Goal: Information Seeking & Learning: Learn about a topic

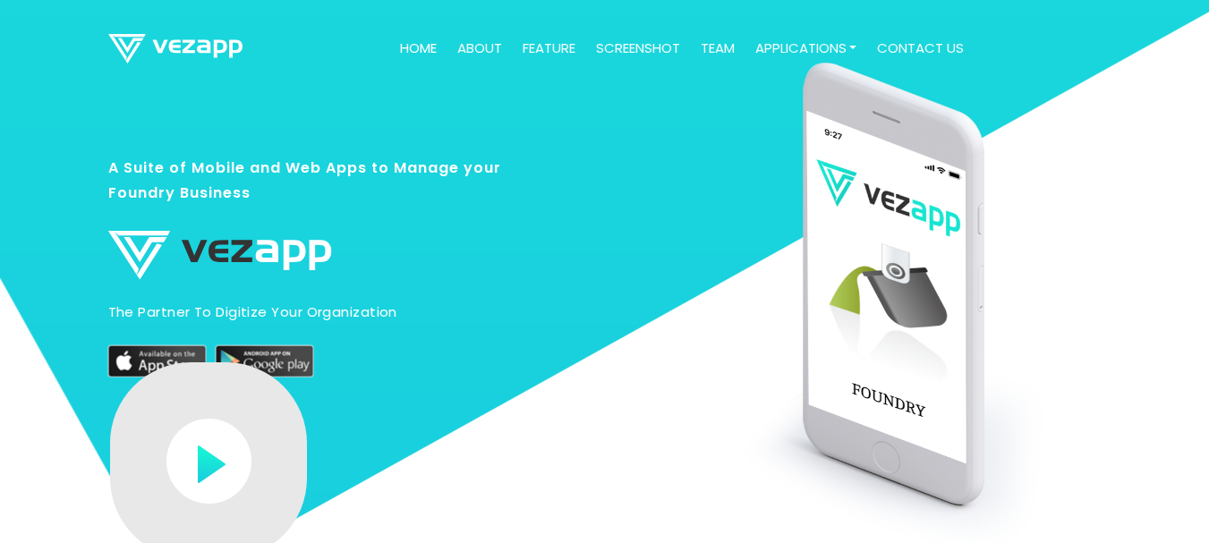
click at [386, 166] on h3 "A Suite of Mobile and Web Apps to Manage your Foundry Business" at bounding box center [316, 189] width 416 height 68
click at [470, 52] on link "about" at bounding box center [479, 48] width 59 height 35
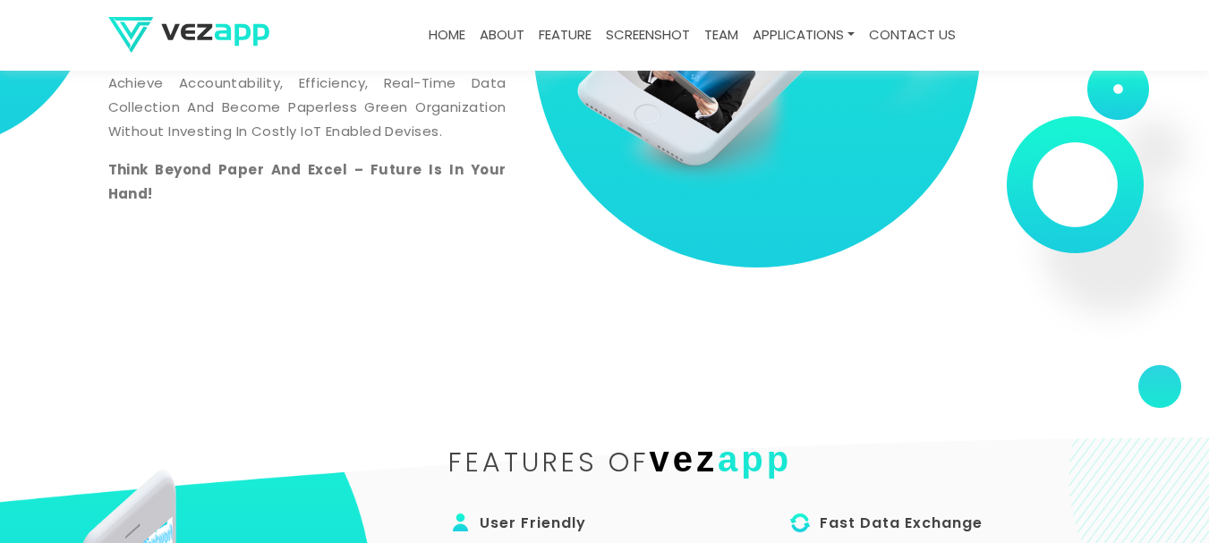
scroll to position [895, 0]
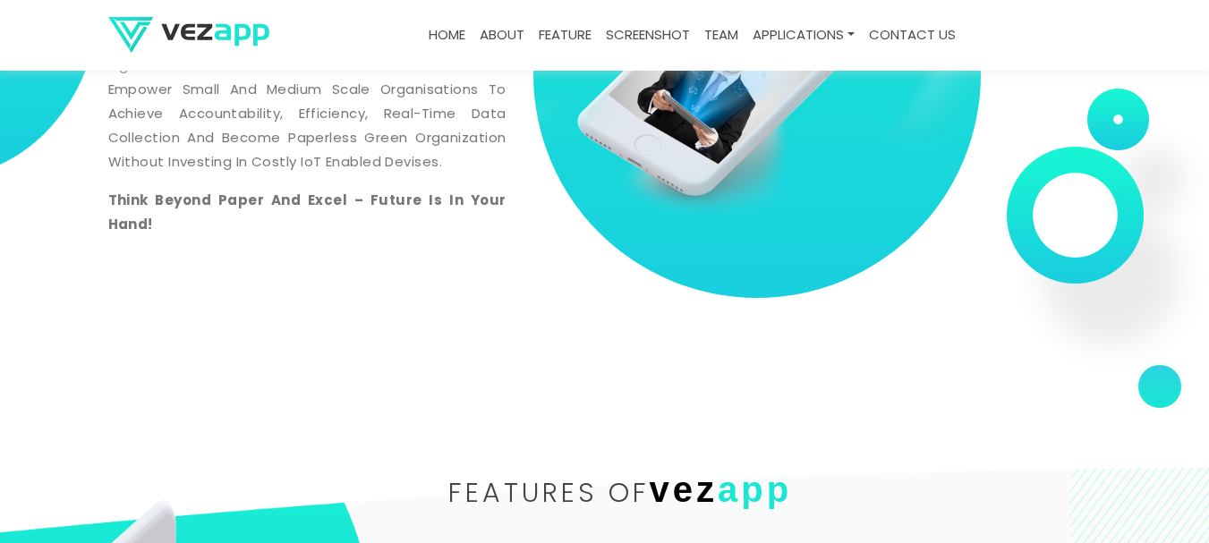
drag, startPoint x: 770, startPoint y: 230, endPoint x: 629, endPoint y: 333, distance: 174.2
click at [625, 333] on section "about vez app VEZAPP Is Committed To Avail Off The Shelf Android, IOS, Web-Base…" at bounding box center [604, 74] width 1209 height 626
click at [626, 334] on section "about vez app VEZAPP Is Committed To Avail Off The Shelf Android, IOS, Web-Base…" at bounding box center [604, 74] width 1209 height 626
drag, startPoint x: 696, startPoint y: 196, endPoint x: 644, endPoint y: 203, distance: 52.4
click at [663, 209] on img at bounding box center [756, 74] width 447 height 310
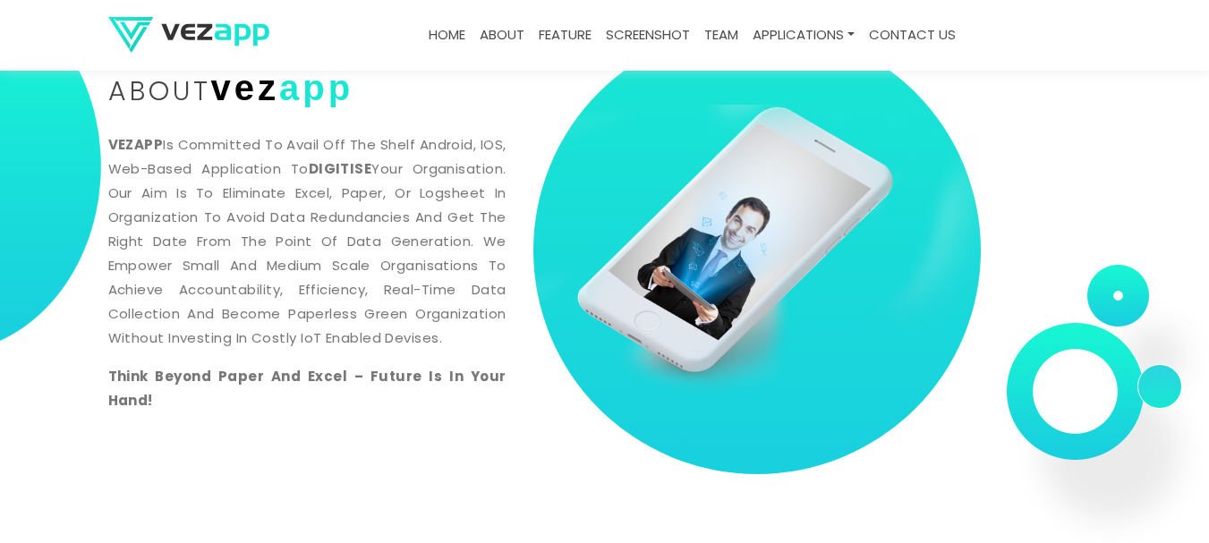
scroll to position [0, 0]
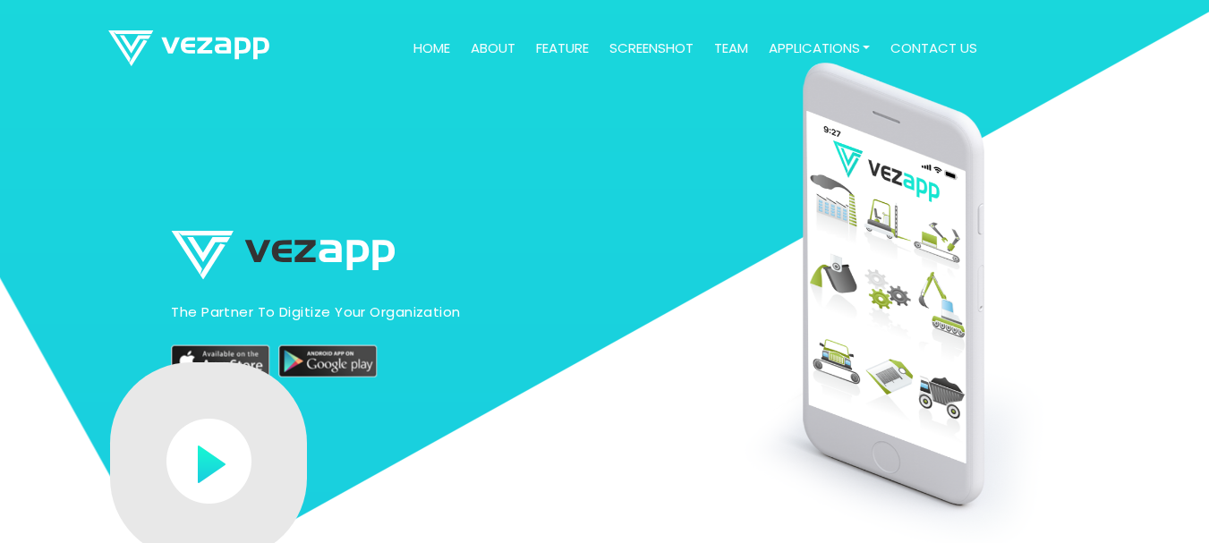
click at [165, 47] on img at bounding box center [188, 48] width 161 height 36
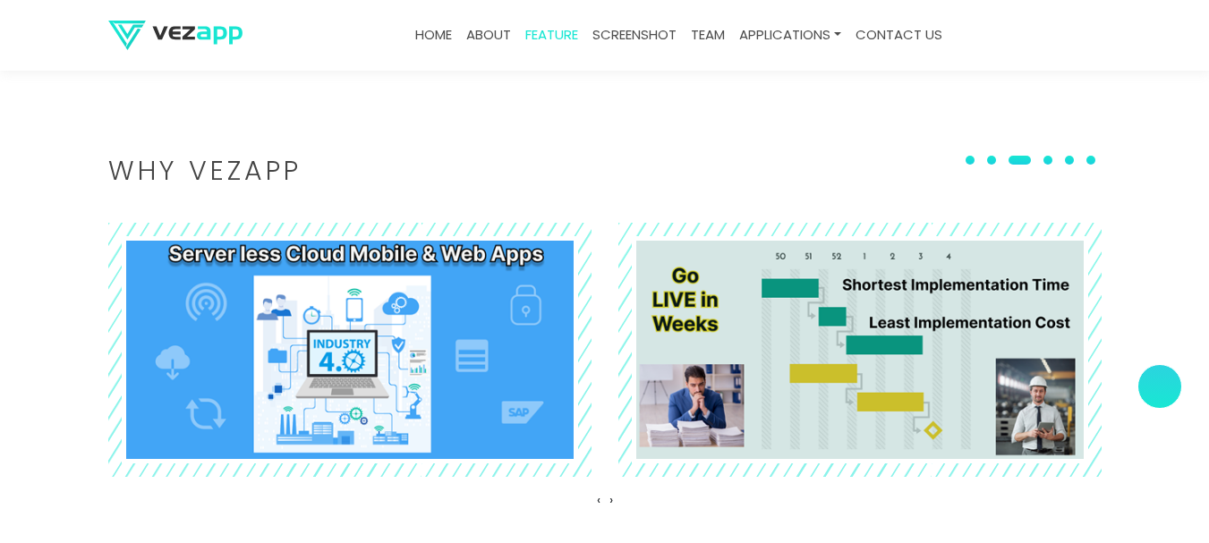
scroll to position [2058, 0]
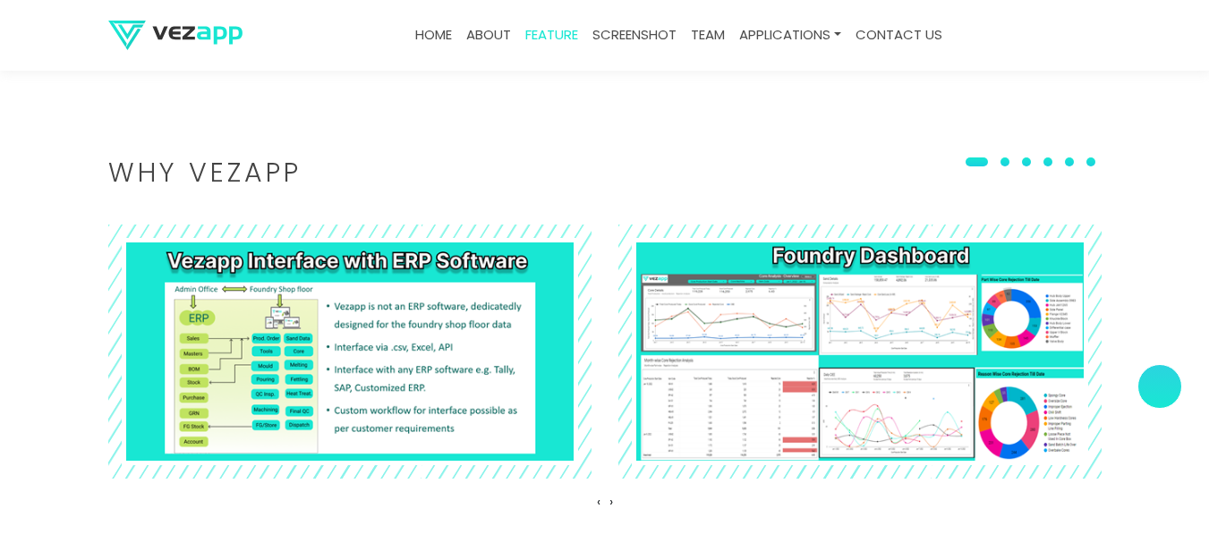
click at [225, 144] on section "Why VEZAPP ‹ ›" at bounding box center [604, 339] width 1209 height 536
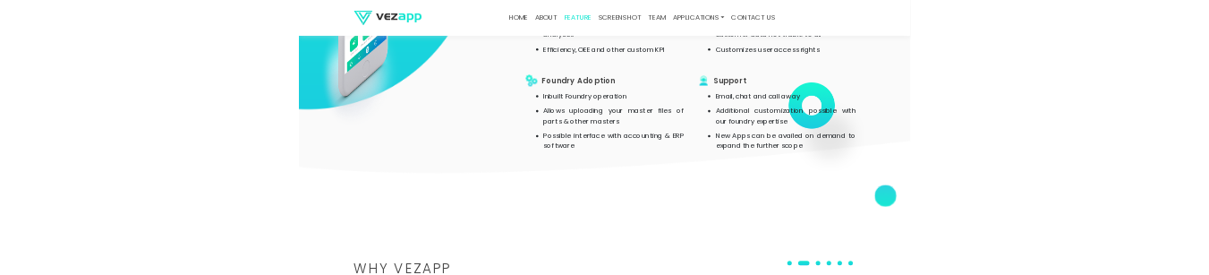
scroll to position [1570, 0]
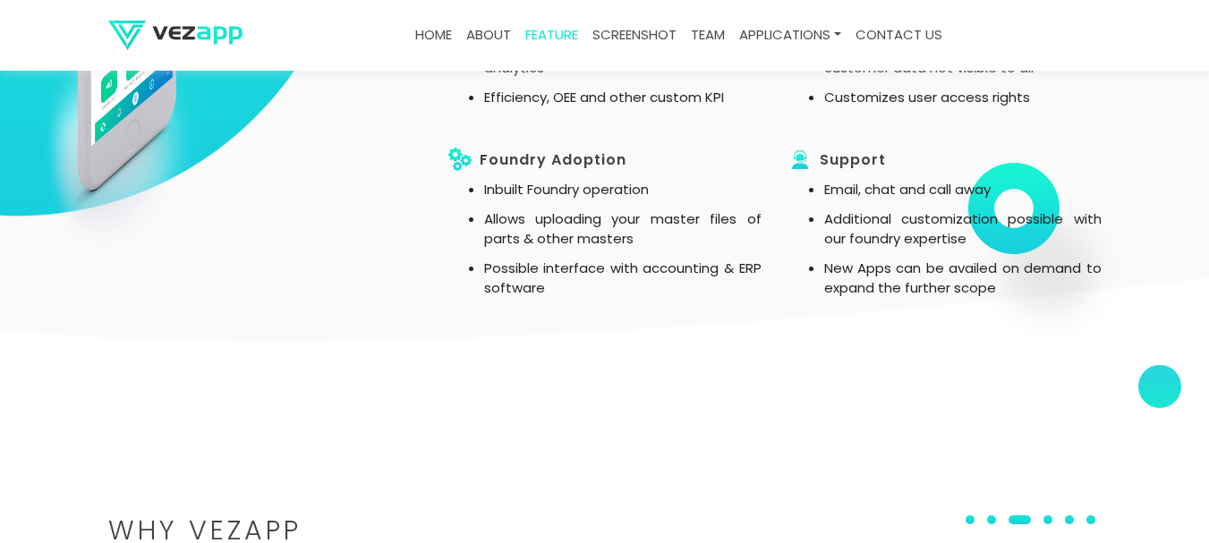
click at [1204, 288] on section "features of vez app FOUNDRY Accountability Data you generate – Data you enter O…" at bounding box center [604, 20] width 1209 height 817
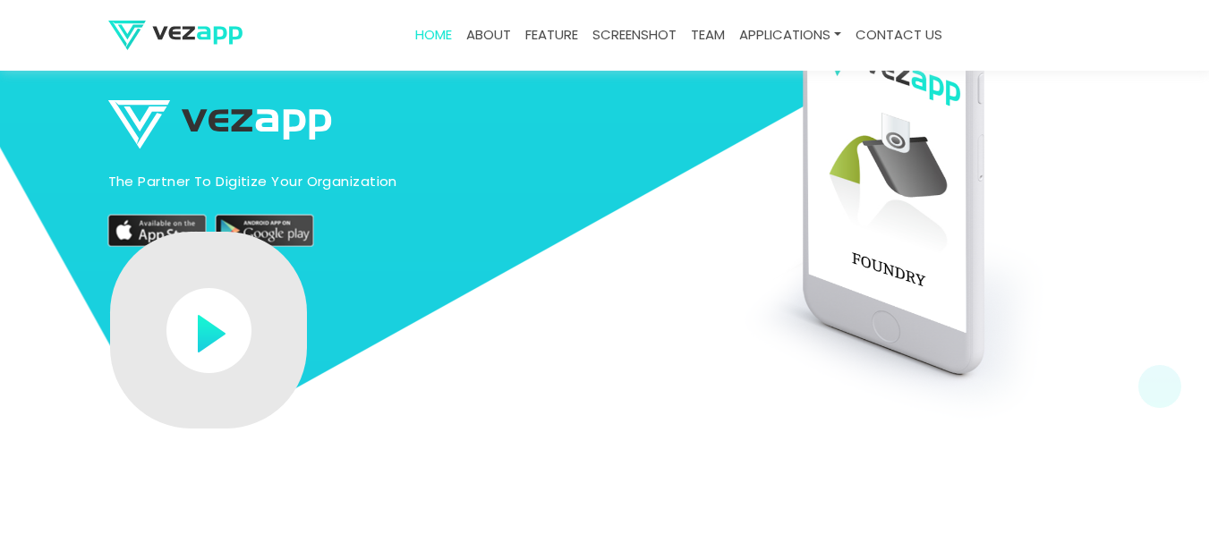
scroll to position [0, 0]
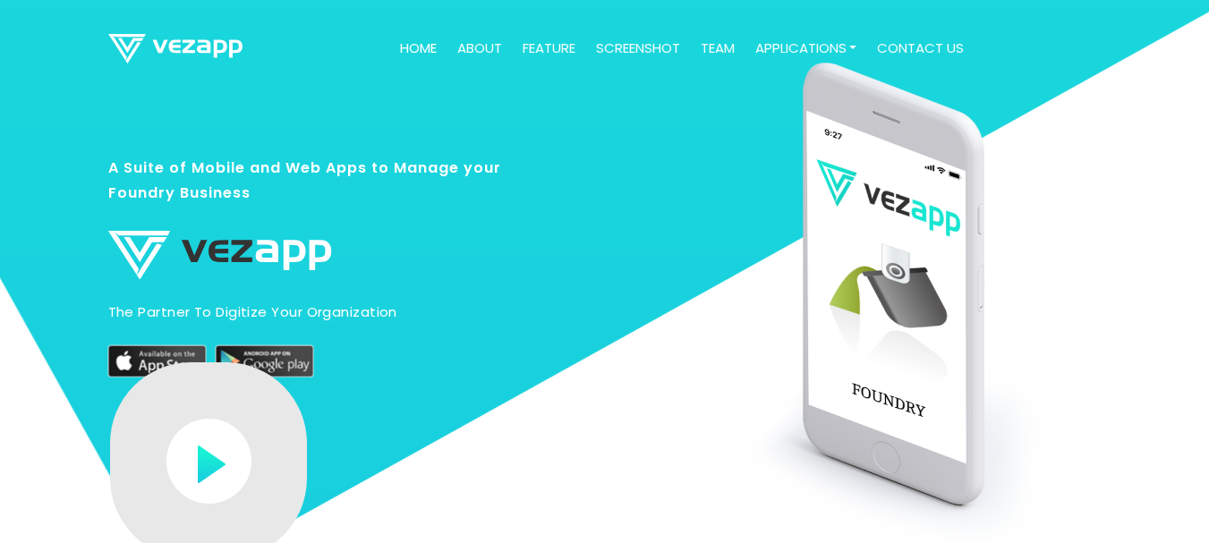
click at [956, 37] on link "contact us" at bounding box center [920, 48] width 101 height 35
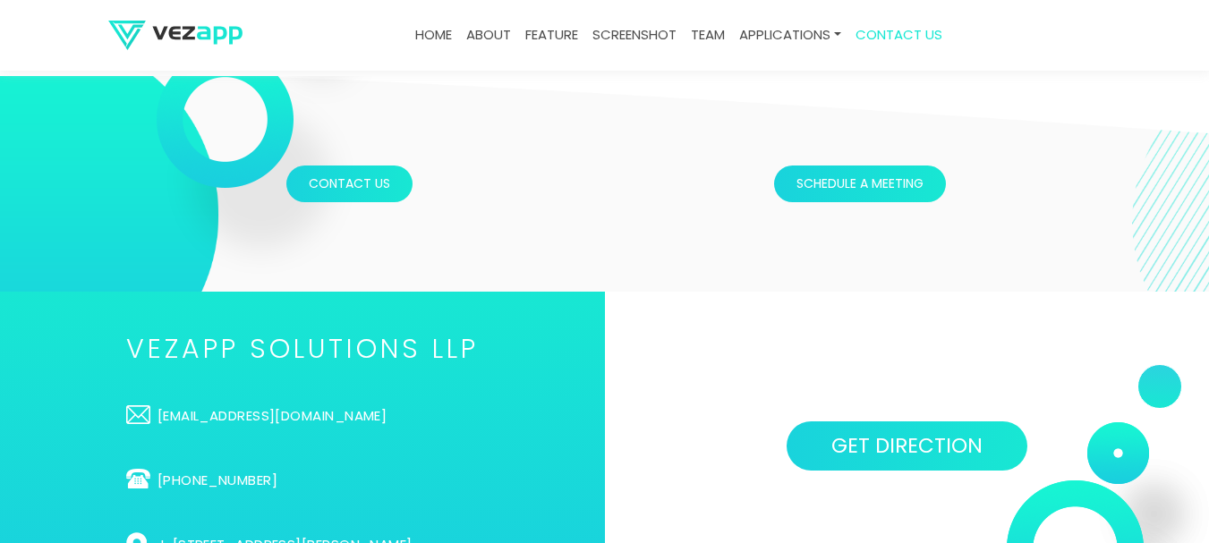
scroll to position [5616, 0]
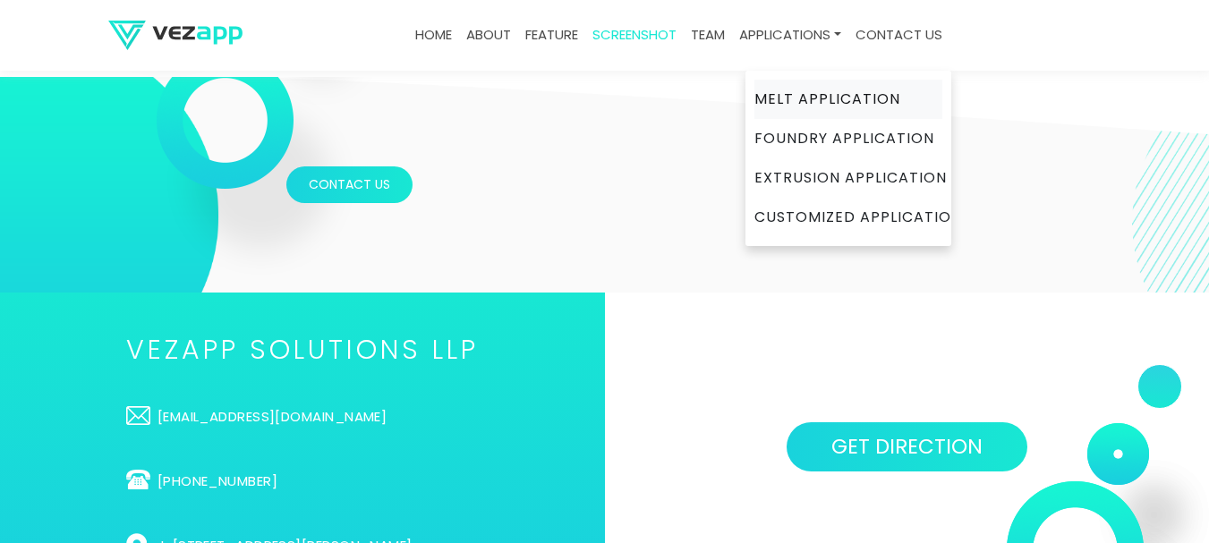
click at [788, 99] on link "Melt Application" at bounding box center [848, 99] width 188 height 39
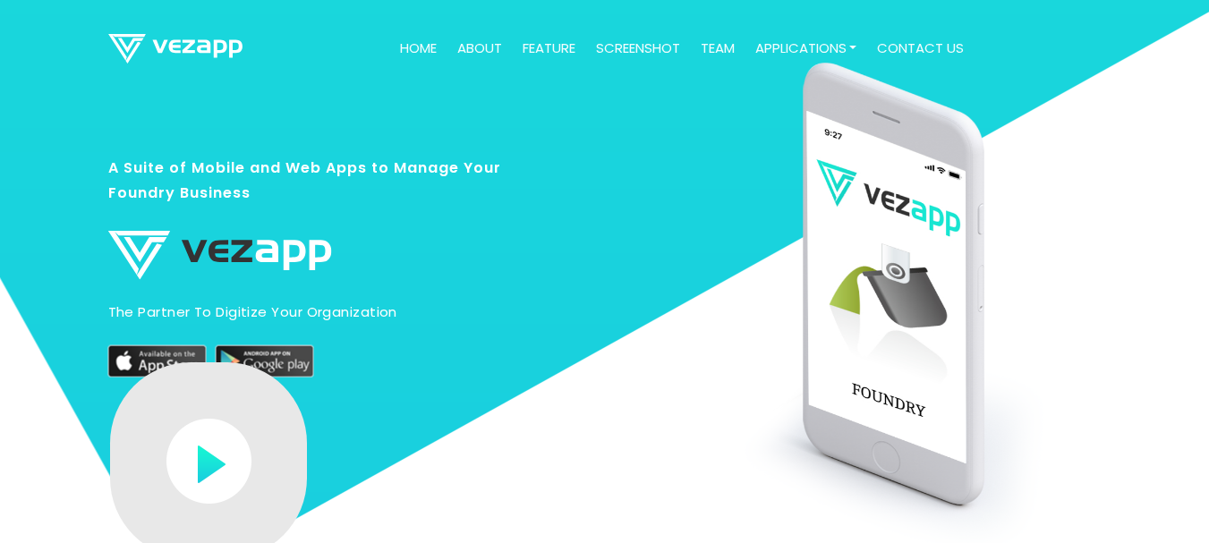
click at [710, 44] on link "team" at bounding box center [718, 48] width 48 height 35
click at [362, 451] on div "A Suite of Mobile and Web Apps to Manage Your Foundry Business The partner to d…" at bounding box center [307, 417] width 398 height 477
